Goal: Information Seeking & Learning: Check status

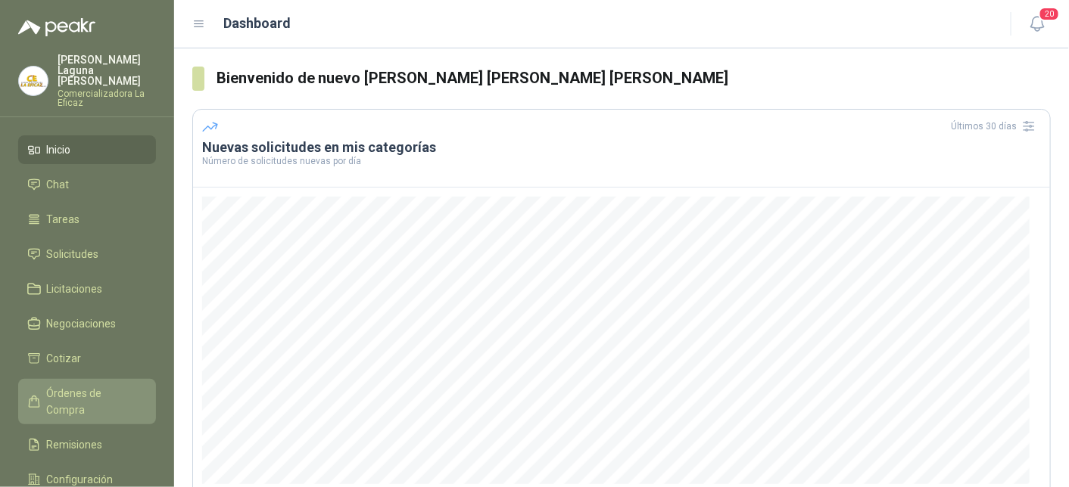
click at [101, 385] on span "Órdenes de Compra" at bounding box center [94, 401] width 95 height 33
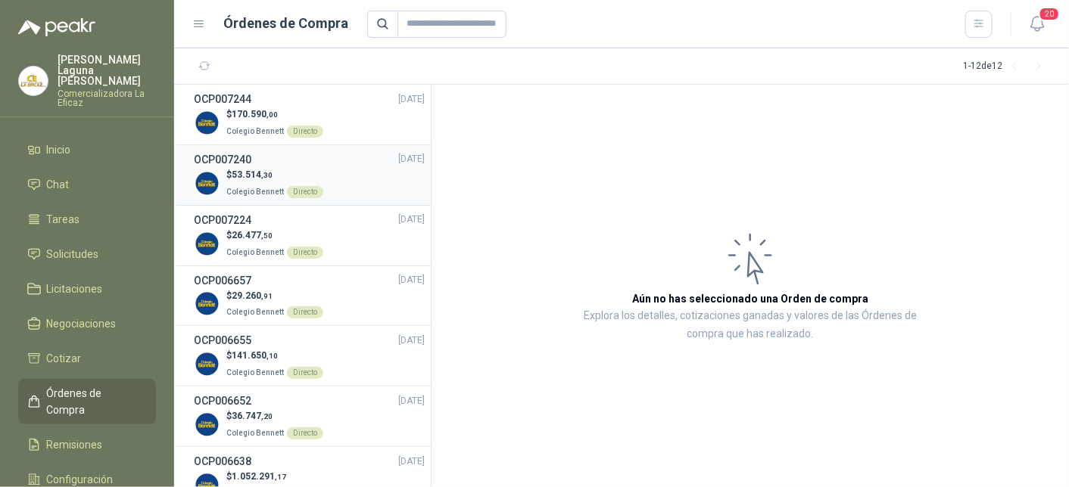
click at [251, 179] on span "53.514 ,30" at bounding box center [252, 175] width 41 height 11
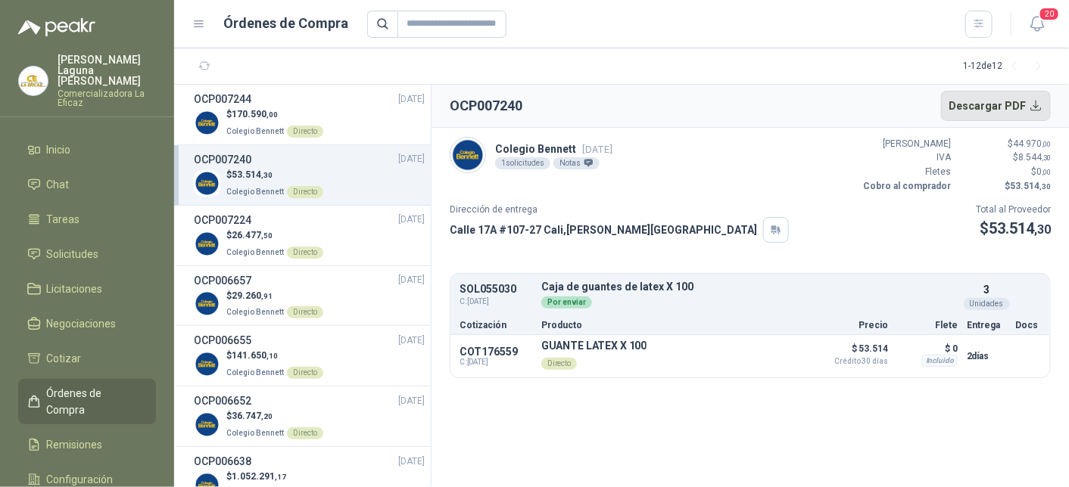
click at [1033, 107] on button "Descargar PDF" at bounding box center [996, 106] width 110 height 30
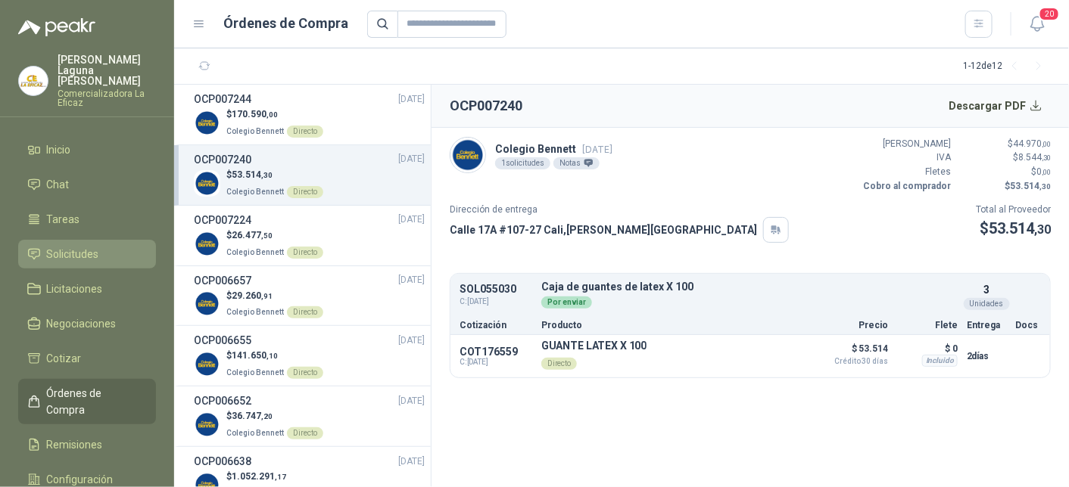
click at [64, 246] on span "Solicitudes" at bounding box center [73, 254] width 52 height 17
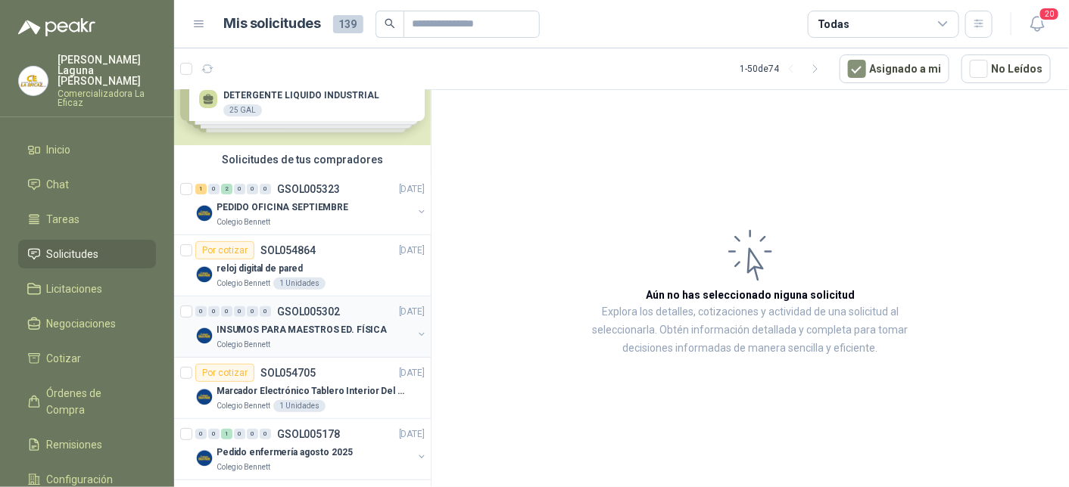
scroll to position [76, 0]
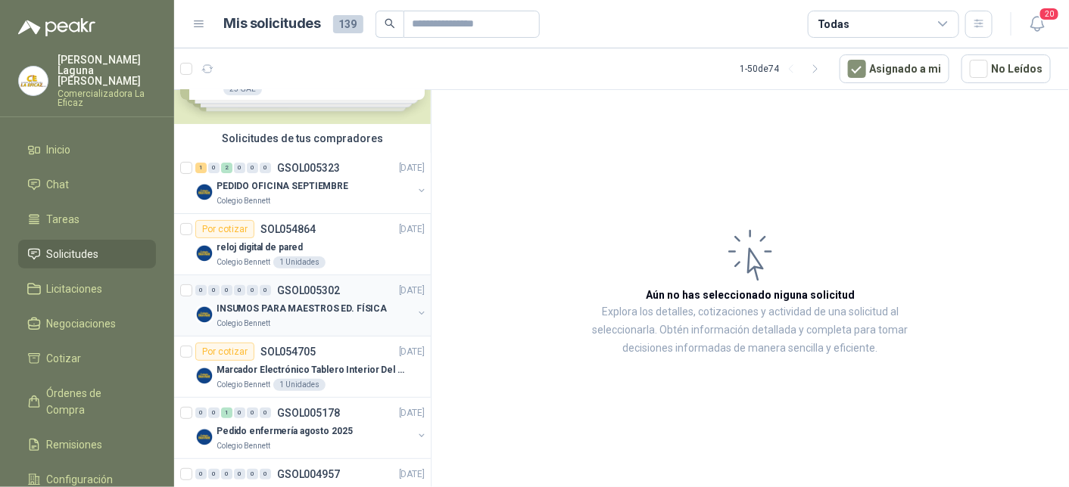
click at [322, 307] on p "INSUMOS PARA MAESTROS ED. FÍSICA" at bounding box center [301, 309] width 170 height 14
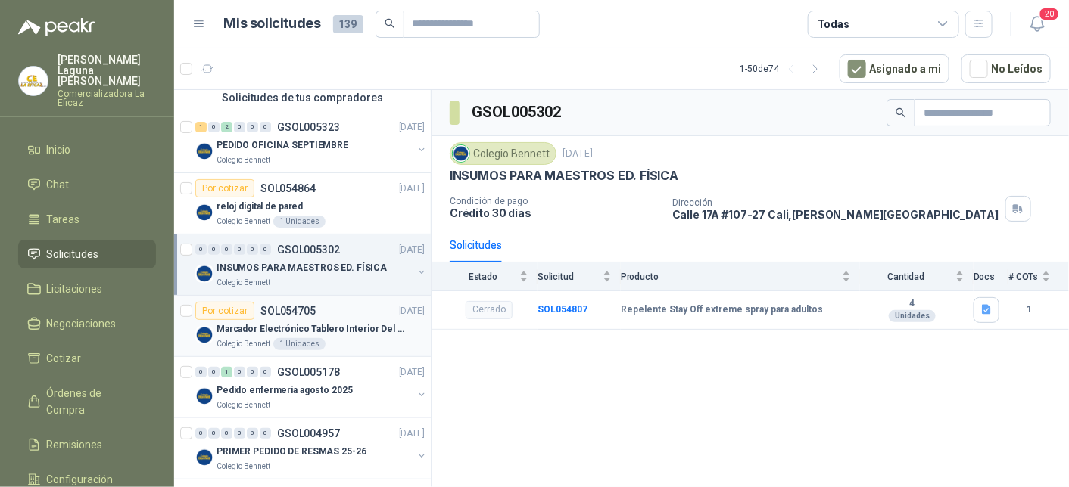
scroll to position [151, 0]
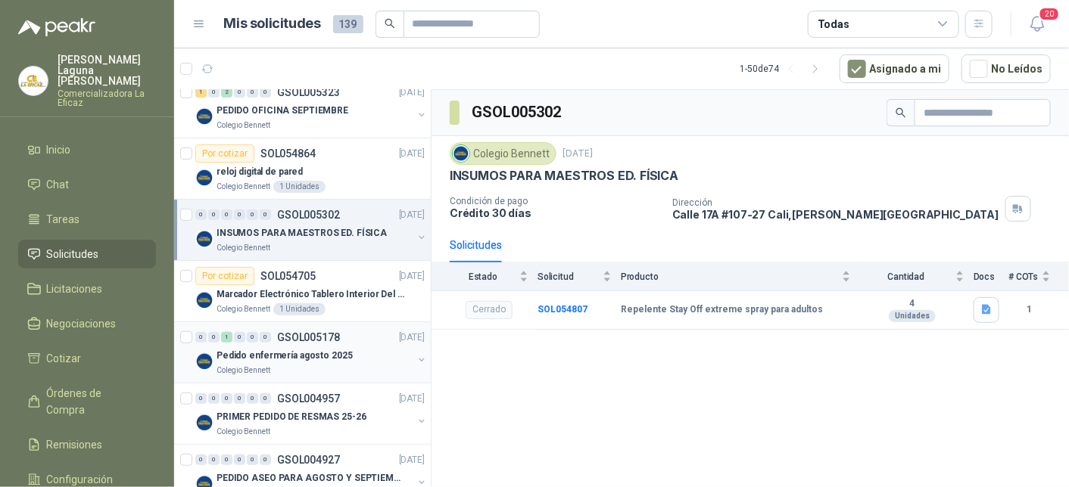
click at [348, 356] on div "Pedido enfermería agosto 2025" at bounding box center [314, 356] width 196 height 18
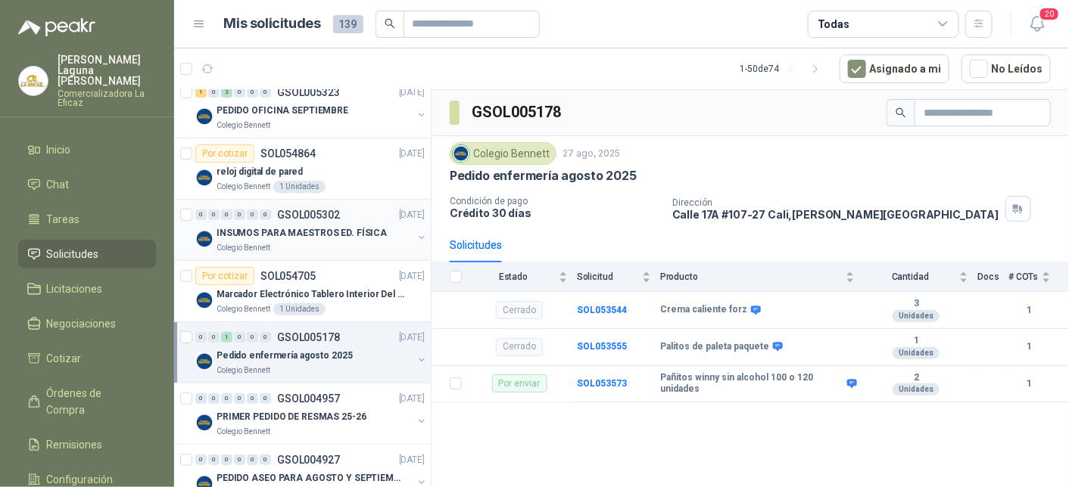
click at [298, 231] on p "INSUMOS PARA MAESTROS ED. FÍSICA" at bounding box center [301, 233] width 170 height 14
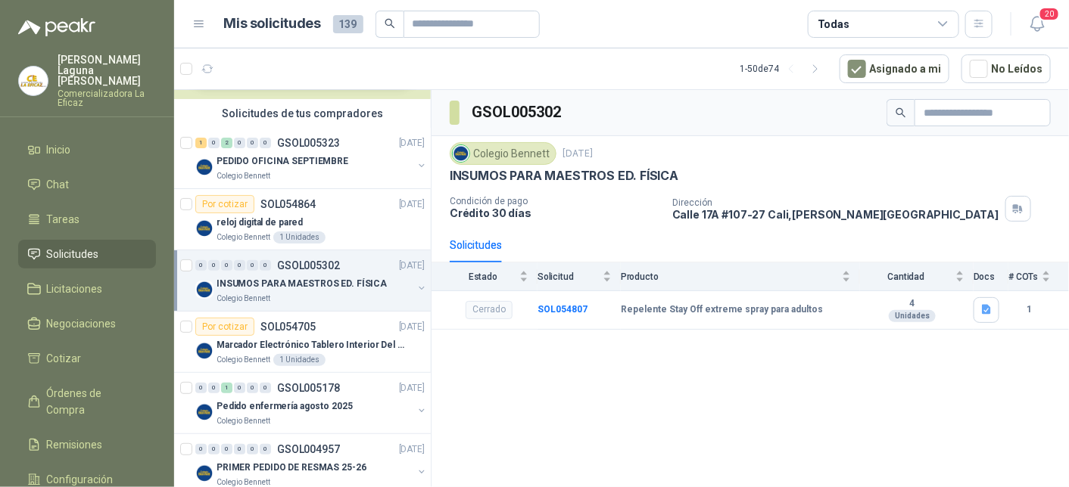
scroll to position [76, 0]
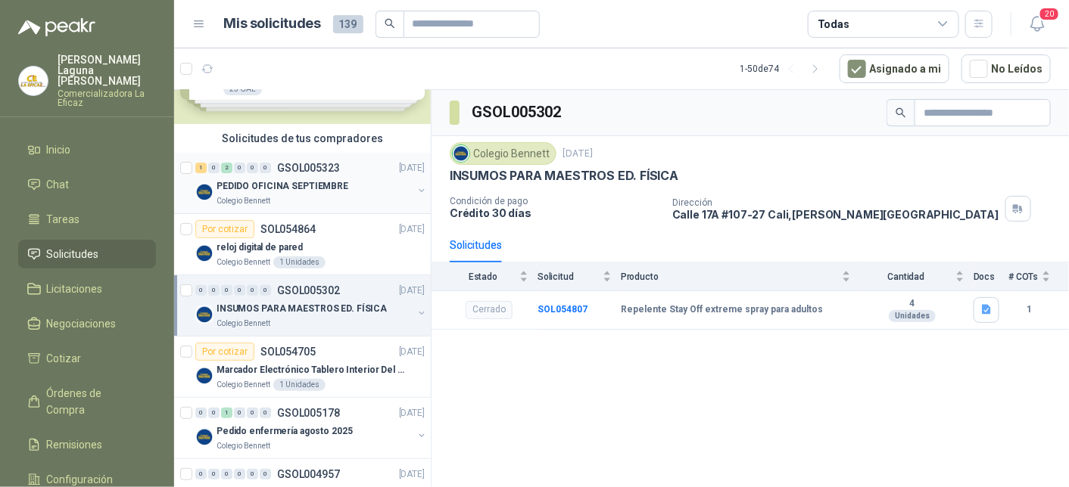
click at [270, 196] on div "Colegio Bennett" at bounding box center [314, 201] width 196 height 12
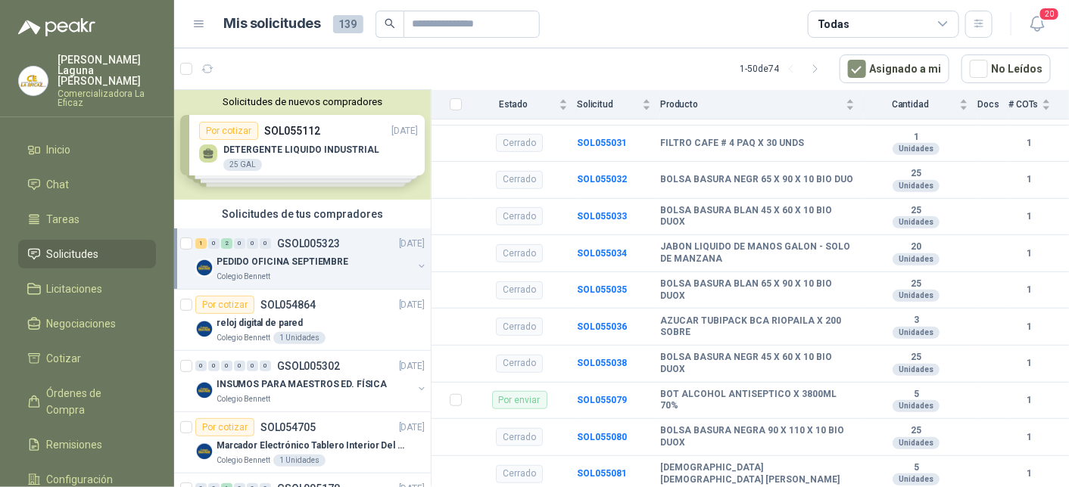
click at [357, 260] on div "PEDIDO OFICINA SEPTIEMBRE" at bounding box center [314, 262] width 196 height 18
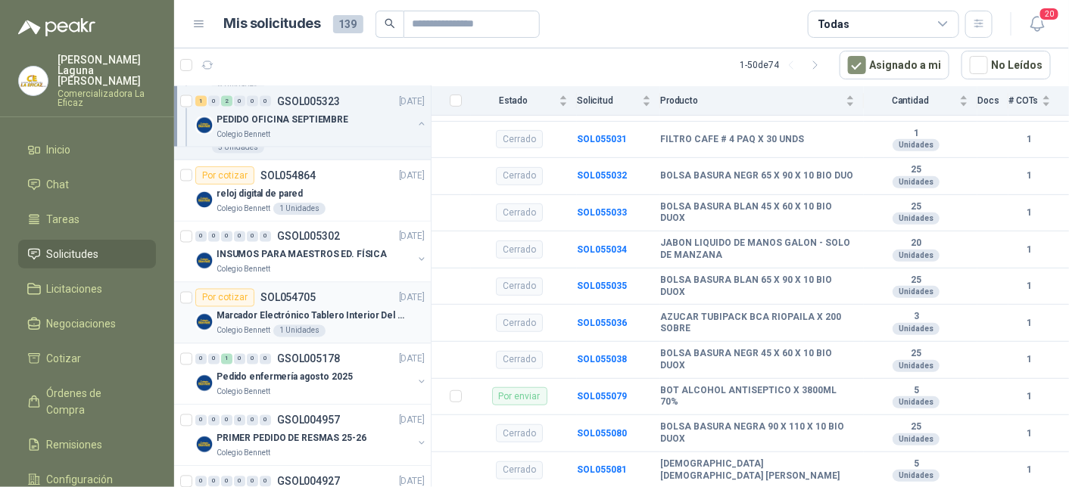
scroll to position [1060, 0]
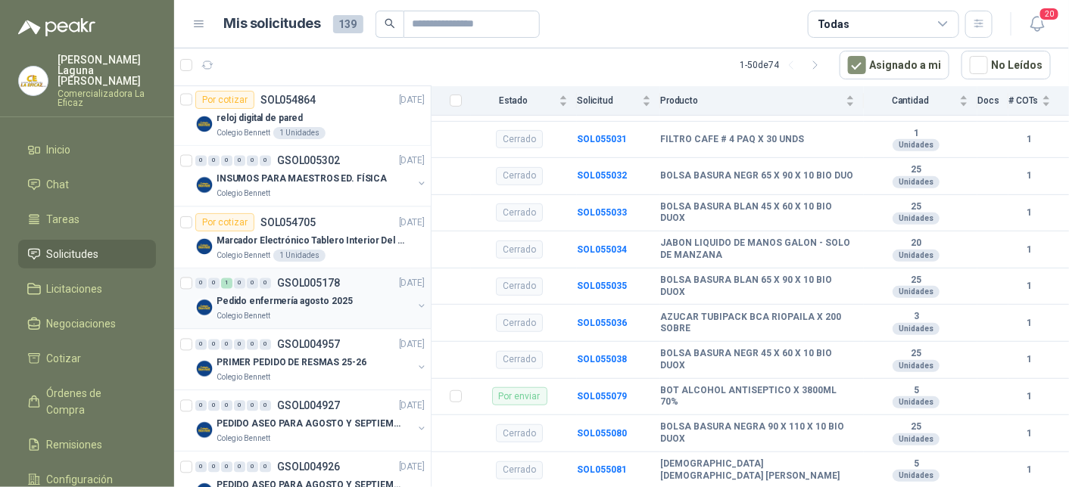
click at [356, 304] on div "Pedido enfermería agosto 2025" at bounding box center [314, 302] width 196 height 18
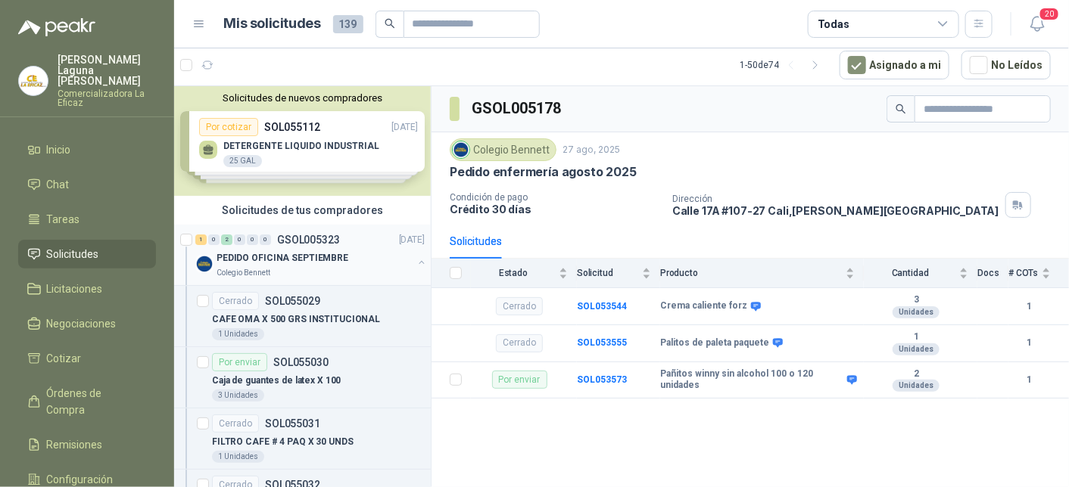
click at [338, 259] on p "PEDIDO OFICINA SEPTIEMBRE" at bounding box center [282, 258] width 132 height 14
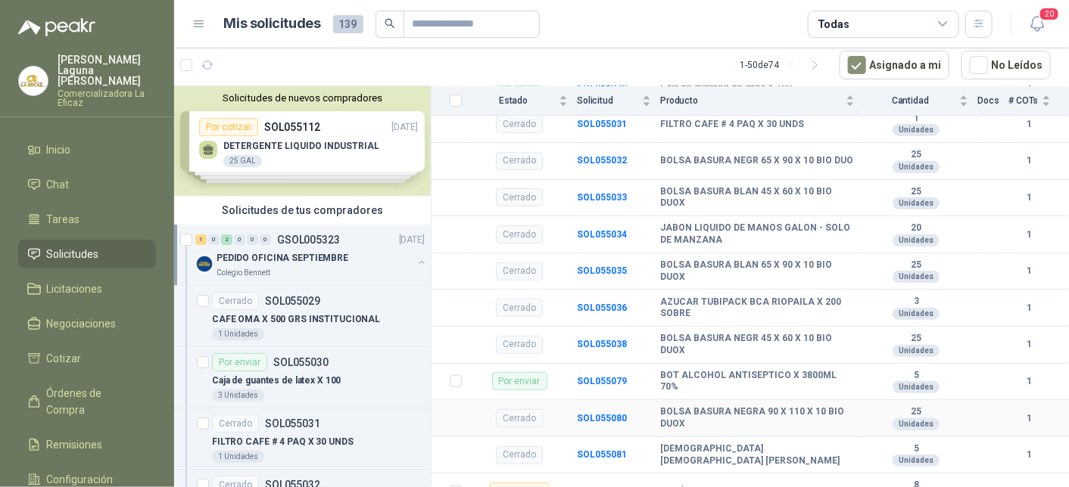
scroll to position [166, 0]
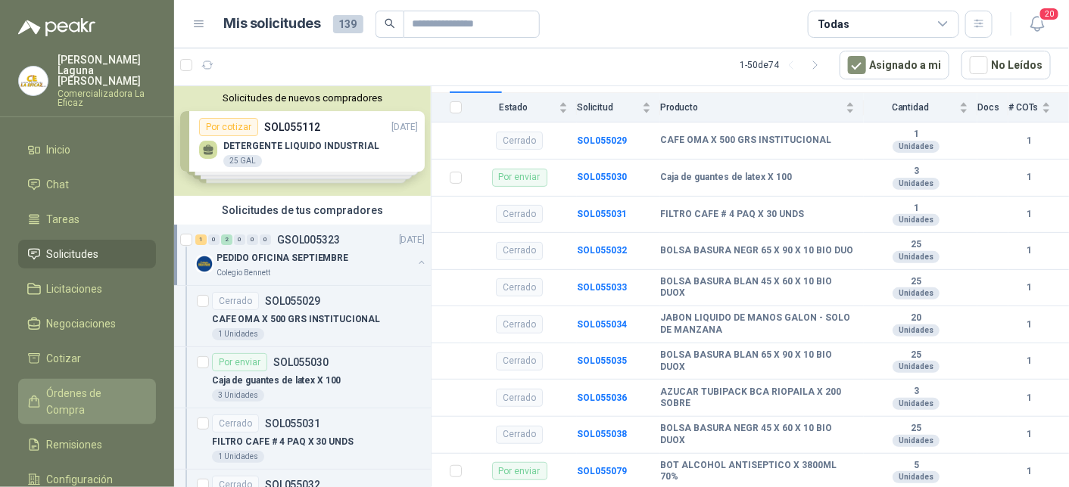
click at [99, 385] on span "Órdenes de Compra" at bounding box center [94, 401] width 95 height 33
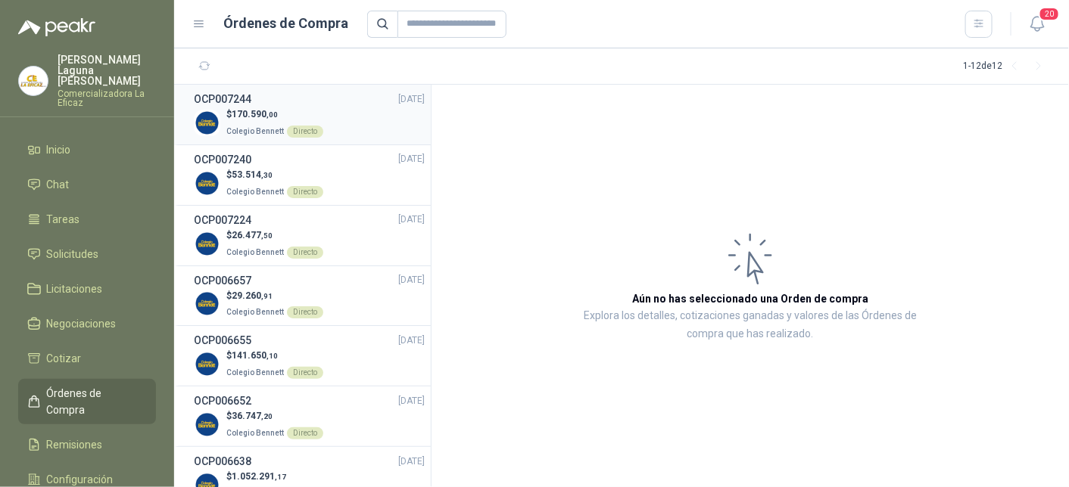
click at [247, 110] on span "170.590 ,00" at bounding box center [255, 114] width 46 height 11
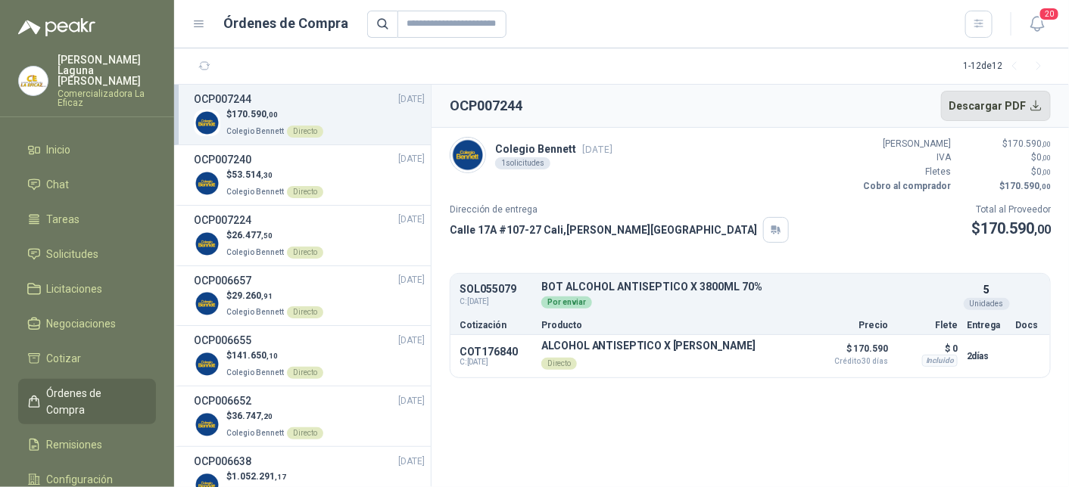
click at [1014, 104] on button "Descargar PDF" at bounding box center [996, 106] width 110 height 30
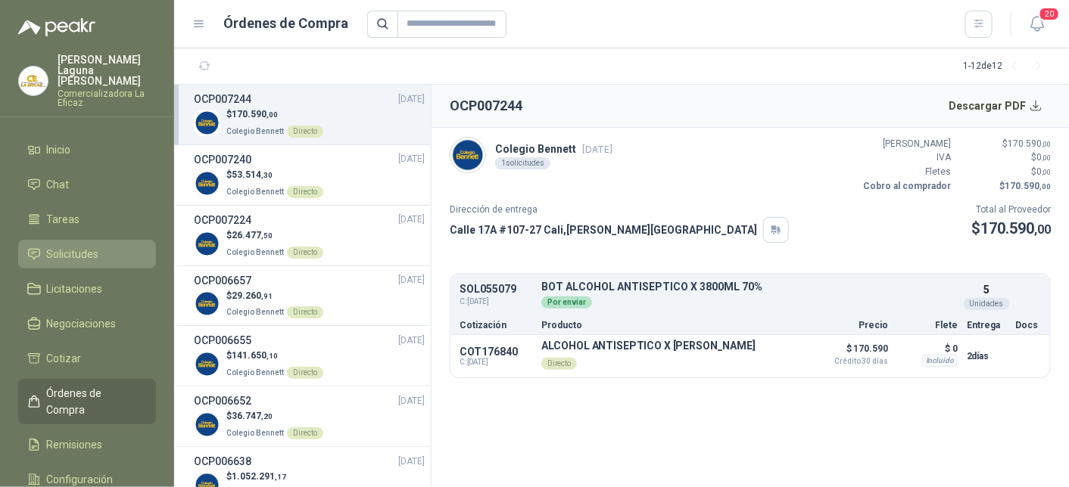
click at [78, 246] on span "Solicitudes" at bounding box center [73, 254] width 52 height 17
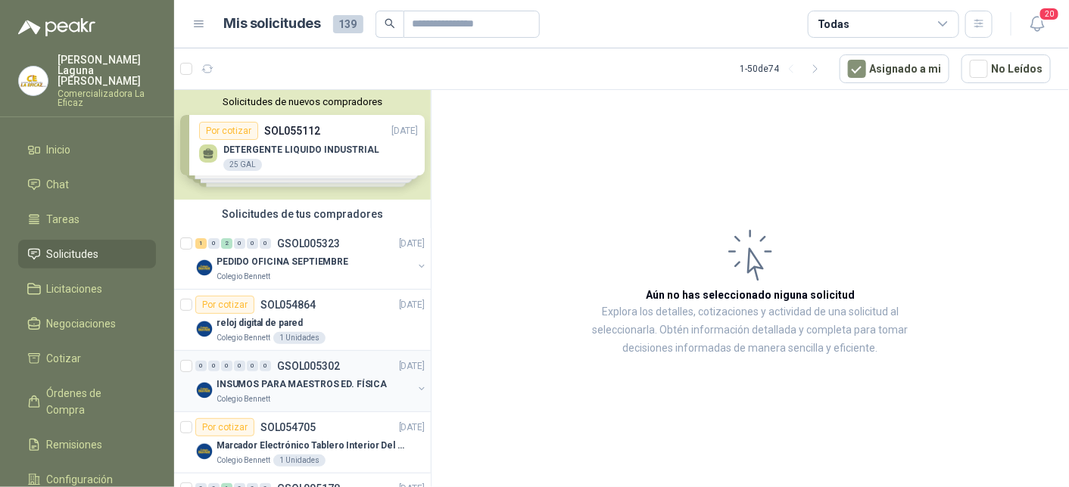
click at [322, 394] on div "Colegio Bennett" at bounding box center [314, 400] width 196 height 12
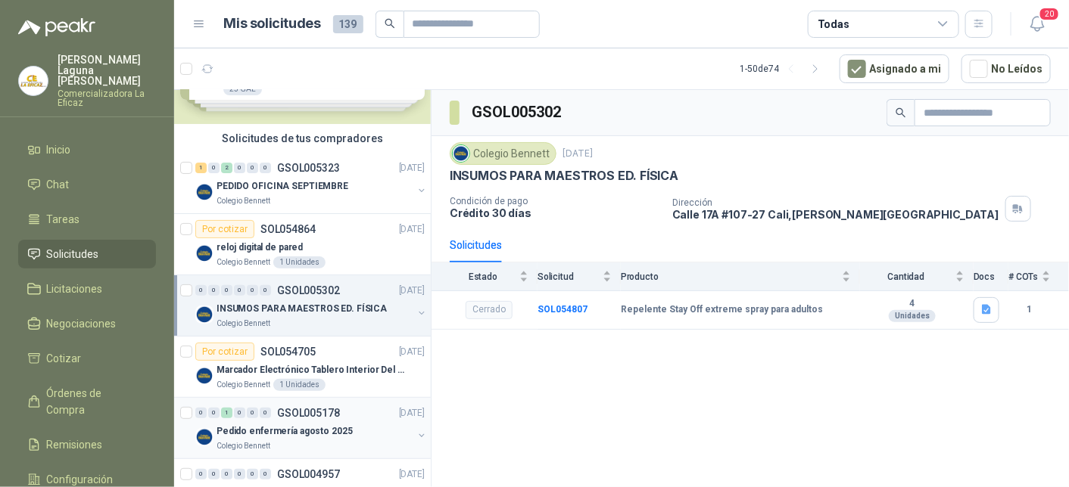
scroll to position [151, 0]
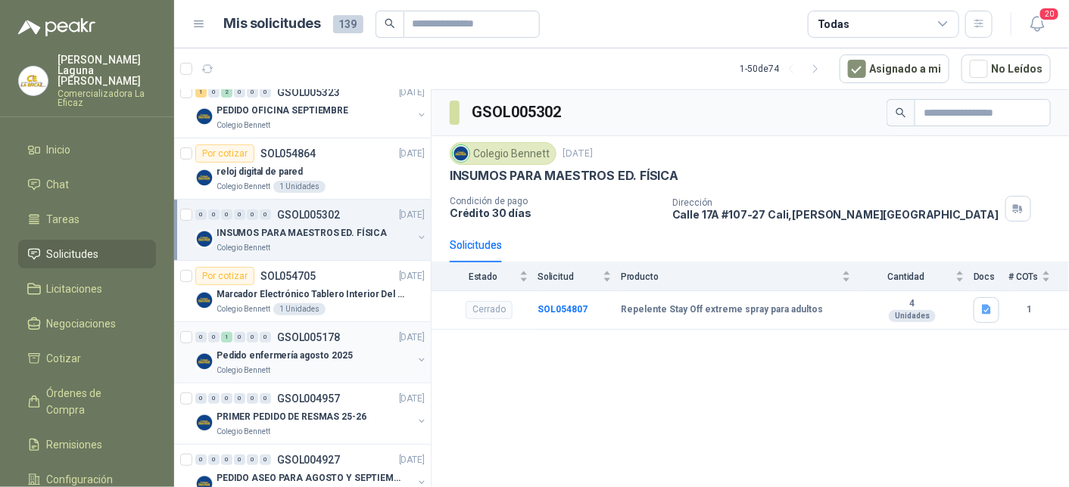
click at [341, 378] on div "0 0 1 0 0 0 GSOL005178 [DATE] Pedido enfermería agosto 2025 [GEOGRAPHIC_DATA][P…" at bounding box center [302, 352] width 257 height 61
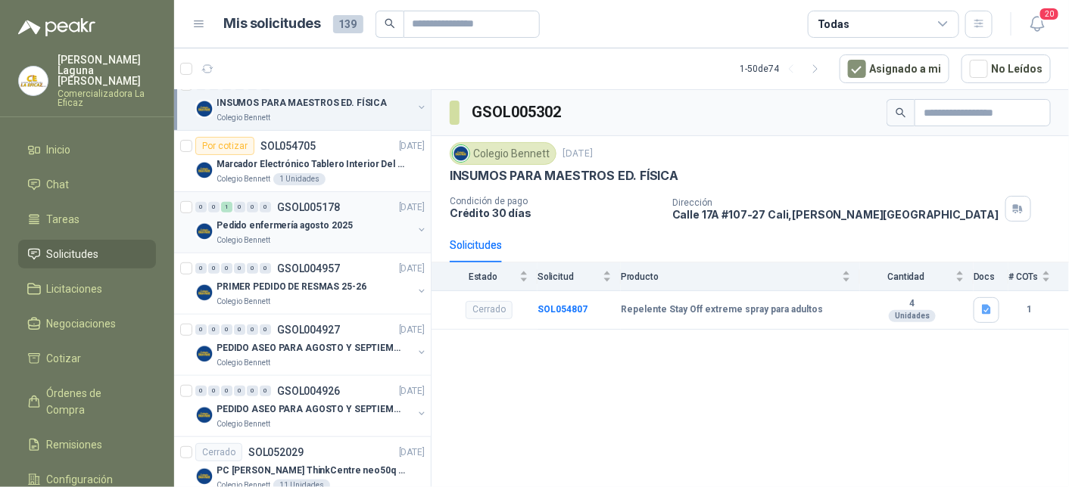
scroll to position [303, 0]
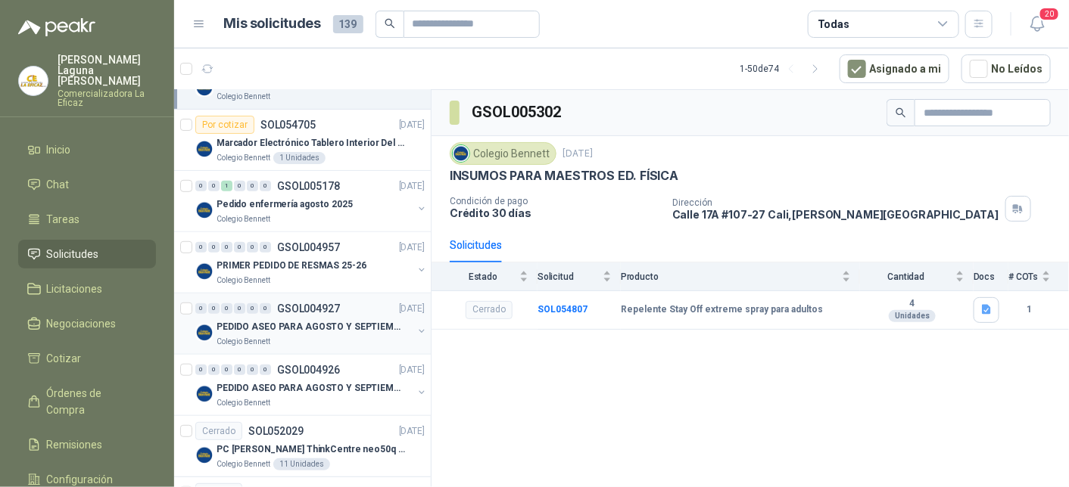
click at [342, 336] on div "Colegio Bennett" at bounding box center [314, 342] width 196 height 12
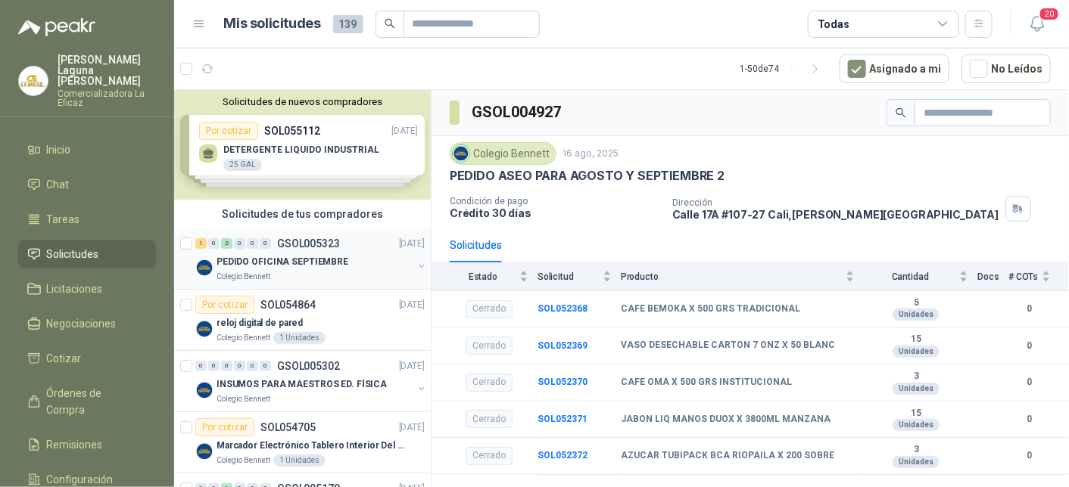
click at [294, 249] on div "1 0 2 0 0 0 GSOL005323 [DATE]" at bounding box center [311, 244] width 232 height 18
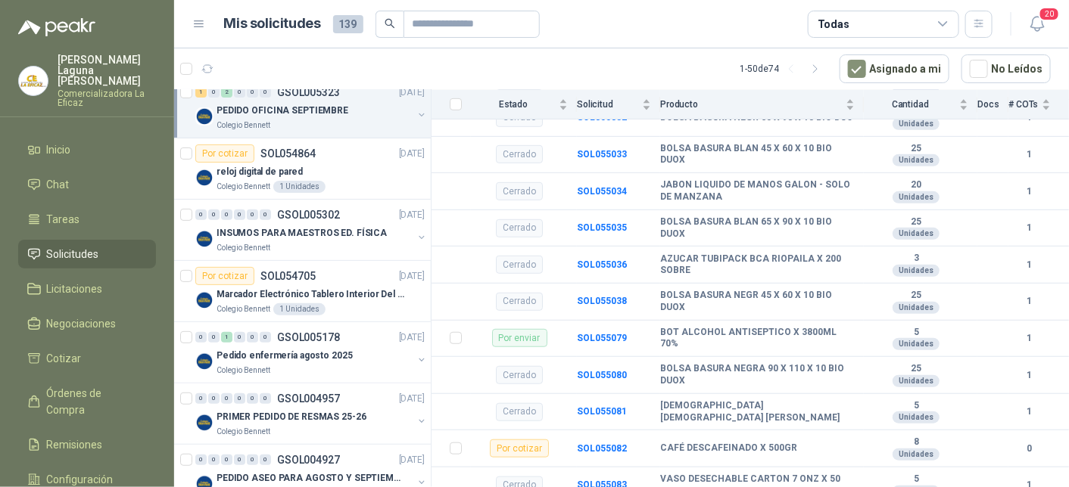
scroll to position [316, 0]
